Goal: Task Accomplishment & Management: Manage account settings

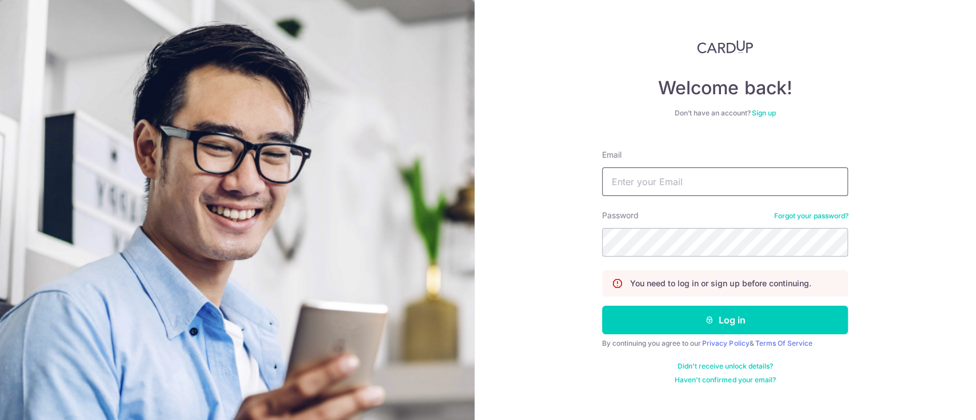
click at [653, 182] on input "Email" at bounding box center [725, 182] width 246 height 29
click at [698, 185] on input "jane@ngs.com.sg" at bounding box center [725, 182] width 246 height 29
type input "k"
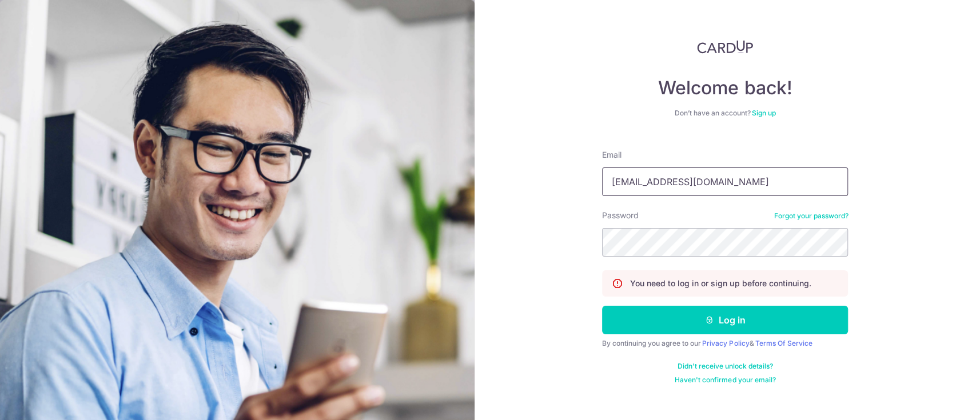
type input "jaanenyc@gmail.com"
click at [602, 306] on button "Log in" at bounding box center [725, 320] width 246 height 29
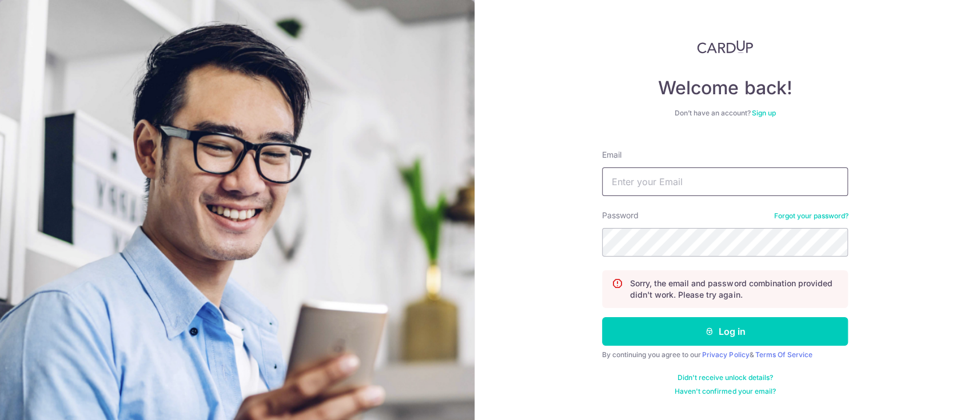
drag, startPoint x: 0, startPoint y: 0, endPoint x: 698, endPoint y: 185, distance: 721.7
click at [698, 185] on input "Email" at bounding box center [725, 182] width 246 height 29
type input "jaanenyc@gmail.com"
click at [602, 317] on button "Log in" at bounding box center [725, 331] width 246 height 29
click at [686, 177] on input "Email" at bounding box center [725, 182] width 246 height 29
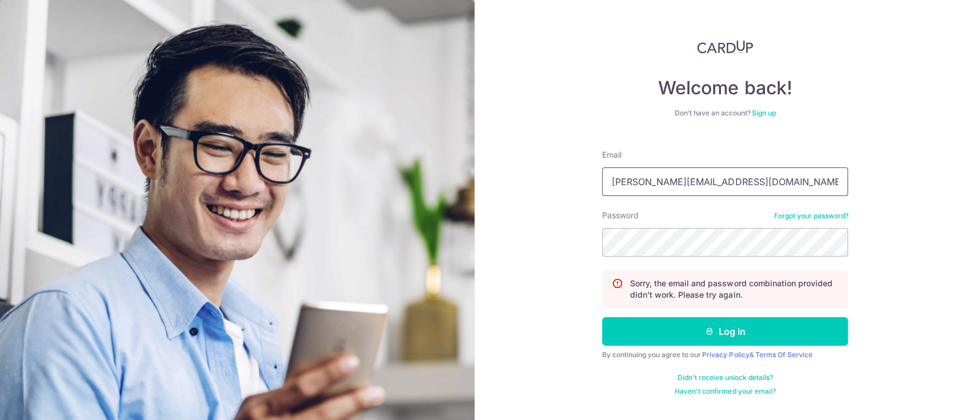
click at [701, 186] on input "jane@ngs.com.sg" at bounding box center [725, 182] width 246 height 29
type input "[EMAIL_ADDRESS][DOMAIN_NAME]"
click at [602, 317] on button "Log in" at bounding box center [725, 331] width 246 height 29
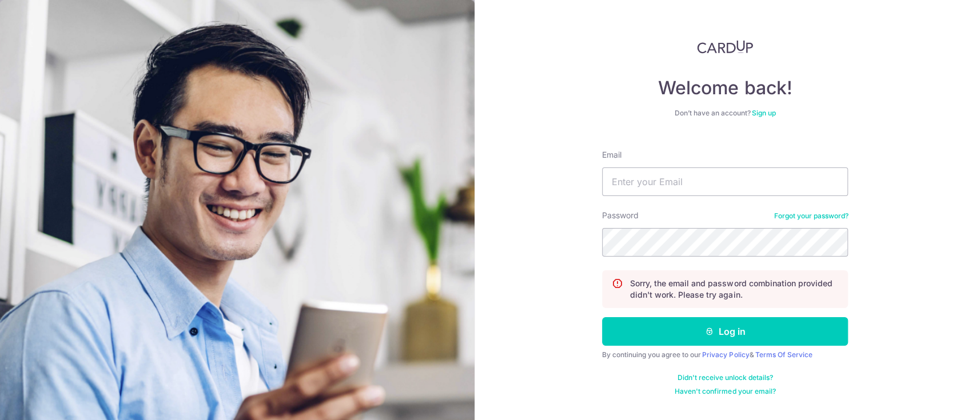
click at [796, 216] on link "Forgot your password?" at bounding box center [811, 216] width 74 height 9
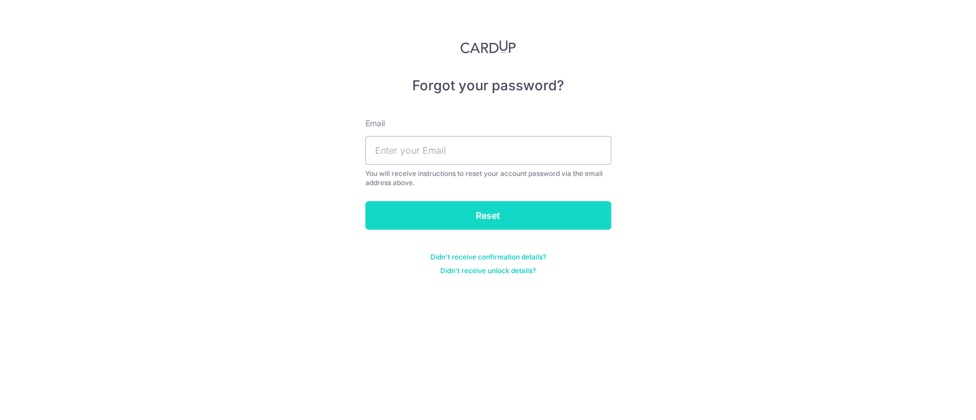
click at [570, 214] on input "Reset" at bounding box center [488, 215] width 246 height 29
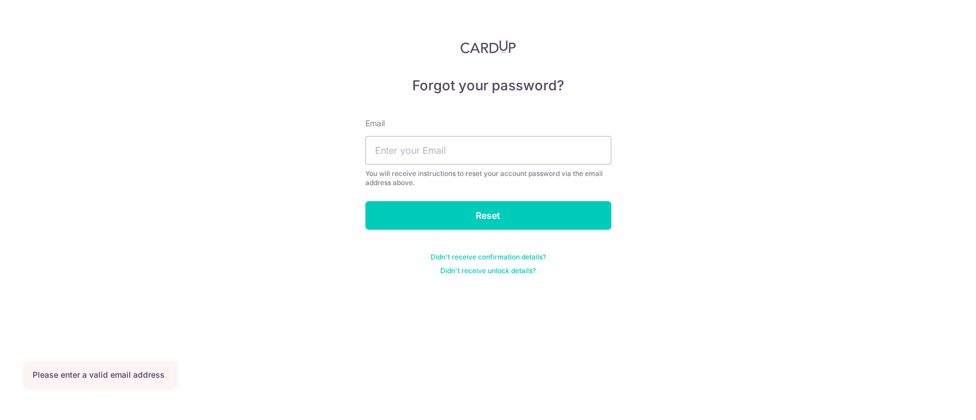
click at [551, 162] on input "text" at bounding box center [488, 150] width 246 height 29
type input "jane@ngs.com.sg"
click at [537, 147] on input "jane@ngs.com.sg" at bounding box center [488, 150] width 246 height 29
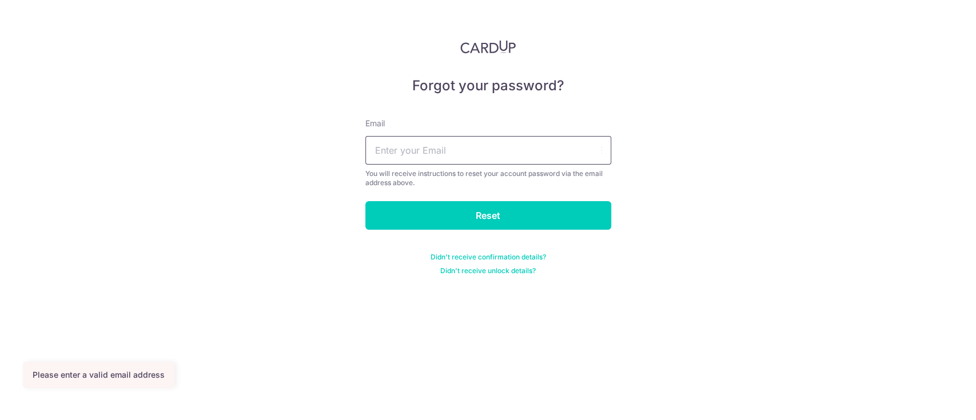
click at [537, 147] on input "text" at bounding box center [488, 150] width 246 height 29
type input "[EMAIL_ADDRESS][DOMAIN_NAME]"
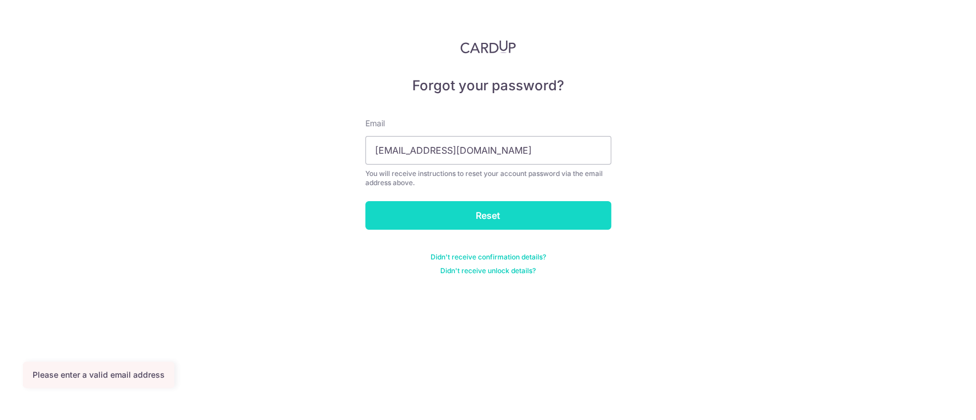
click at [522, 219] on input "Reset" at bounding box center [488, 215] width 246 height 29
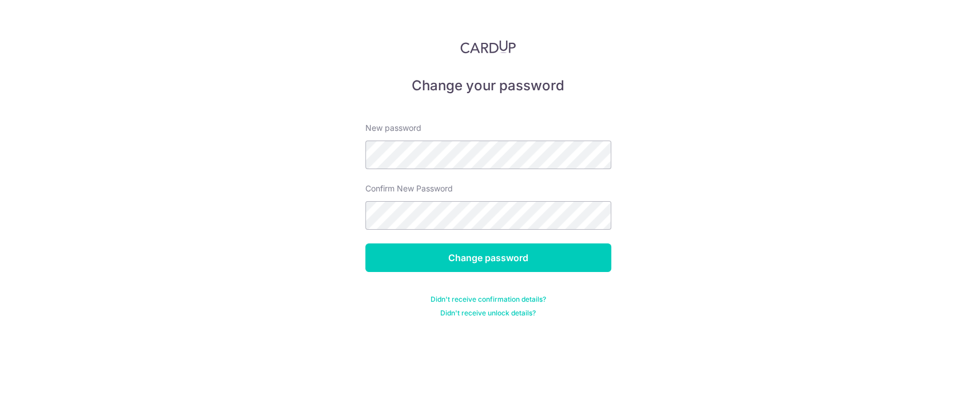
click at [528, 160] on div "New password" at bounding box center [488, 145] width 246 height 47
click at [365, 244] on input "Change password" at bounding box center [488, 258] width 246 height 29
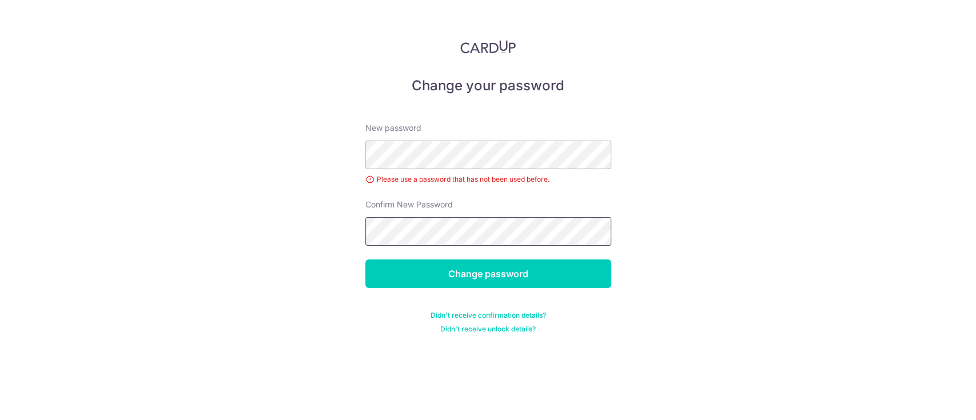
click at [365, 260] on input "Change password" at bounding box center [488, 274] width 246 height 29
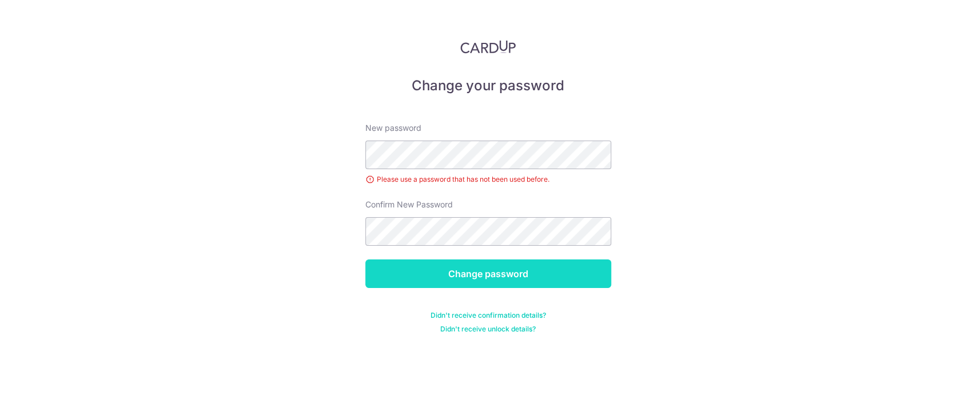
click at [492, 273] on input "Change password" at bounding box center [488, 274] width 246 height 29
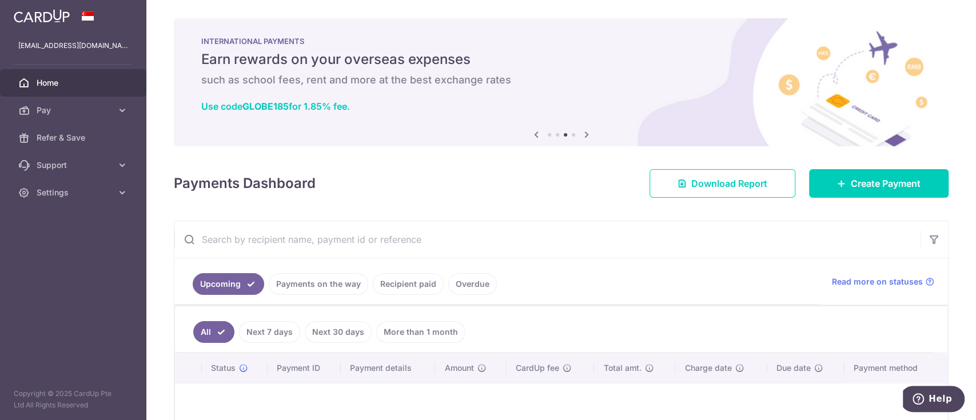
scroll to position [137, 0]
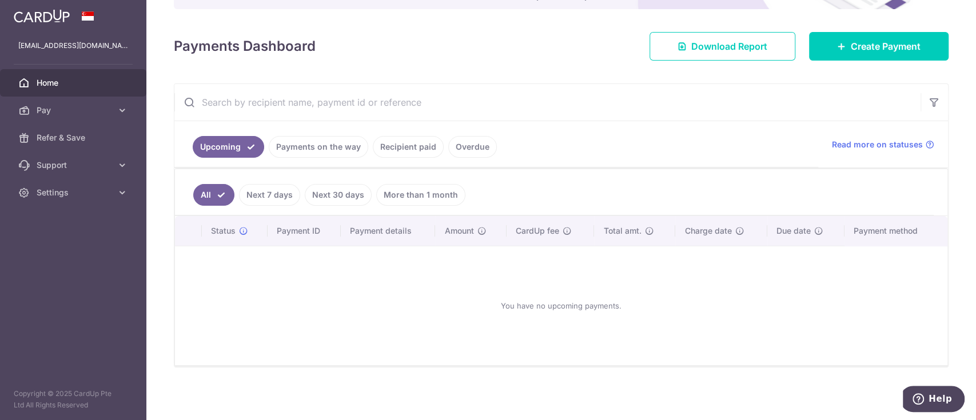
click at [332, 159] on ul "Upcoming Payments on the way Recipient paid Overdue" at bounding box center [496, 144] width 644 height 46
click at [332, 156] on link "Payments on the way" at bounding box center [319, 147] width 100 height 22
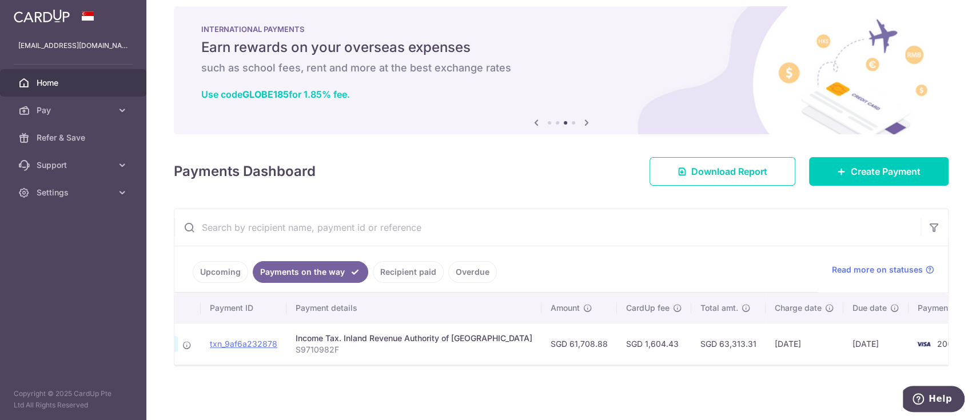
scroll to position [0, 110]
